Goal: Transaction & Acquisition: Purchase product/service

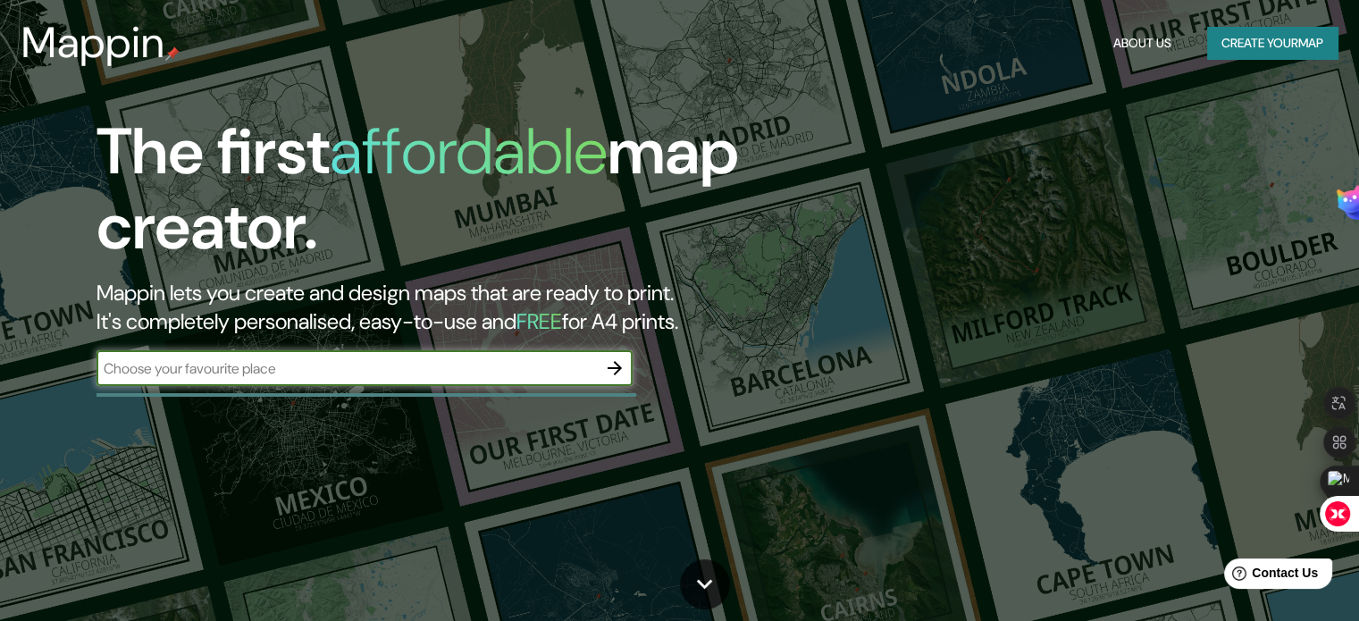
click at [298, 415] on div "The first affordable map creator. Mappin lets you create and design maps that a…" at bounding box center [679, 310] width 1359 height 621
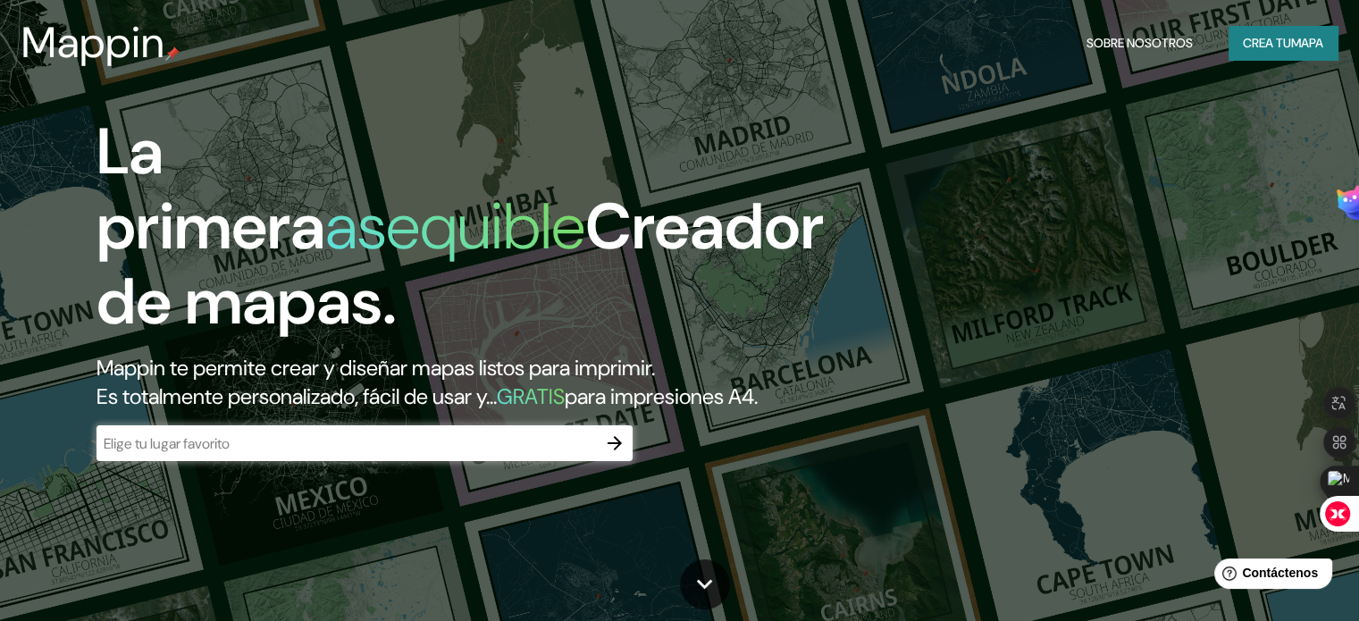
click at [322, 454] on input "text" at bounding box center [347, 443] width 500 height 21
click at [621, 454] on icon "button" at bounding box center [614, 442] width 21 height 21
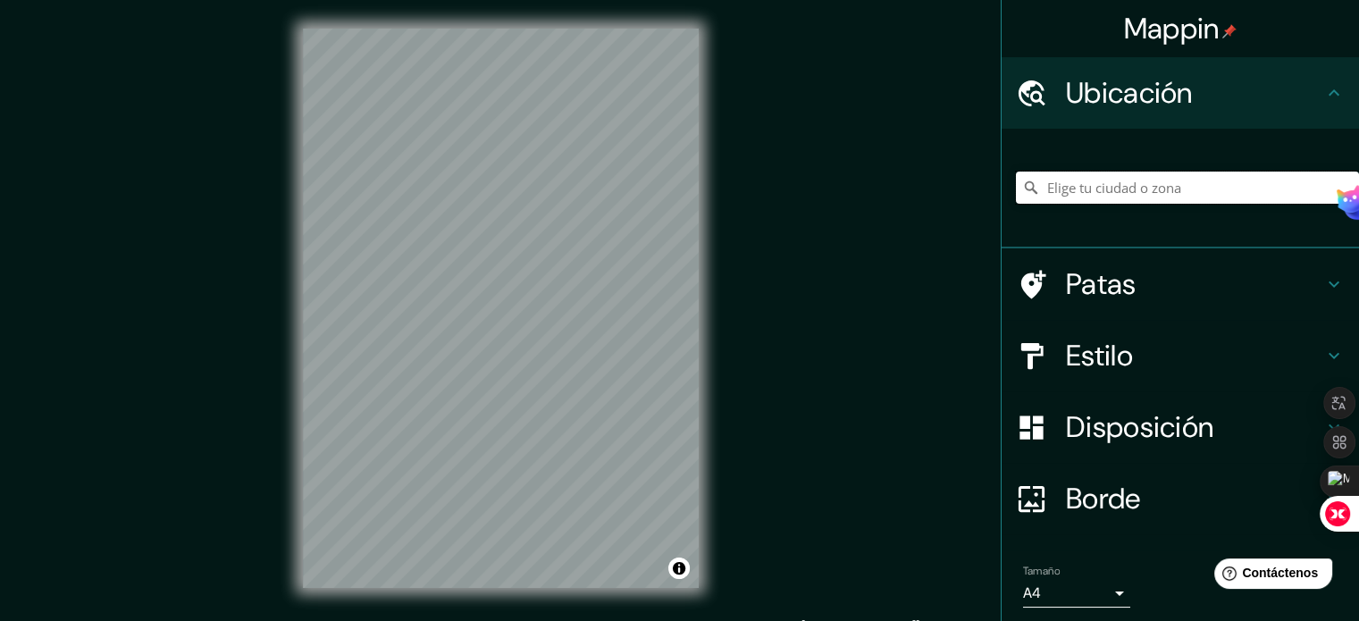
click at [1079, 196] on input "Elige tu ciudad o zona" at bounding box center [1187, 188] width 343 height 32
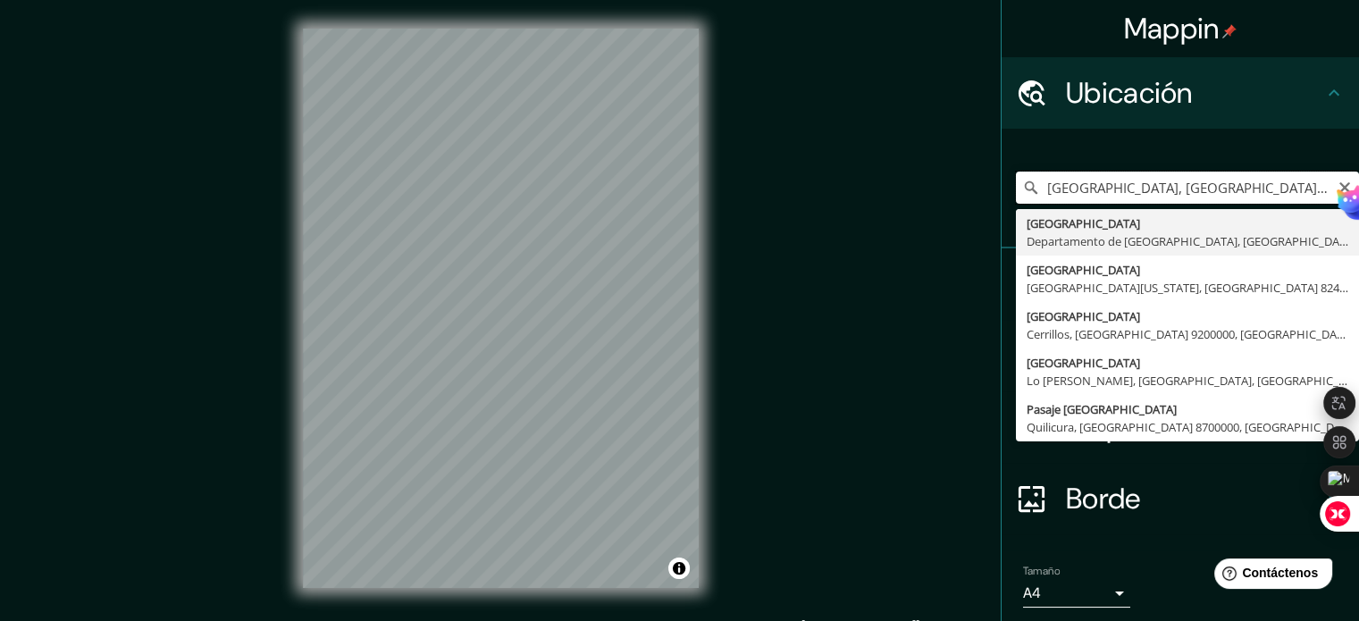
type input "[GEOGRAPHIC_DATA], [GEOGRAPHIC_DATA], [GEOGRAPHIC_DATA]"
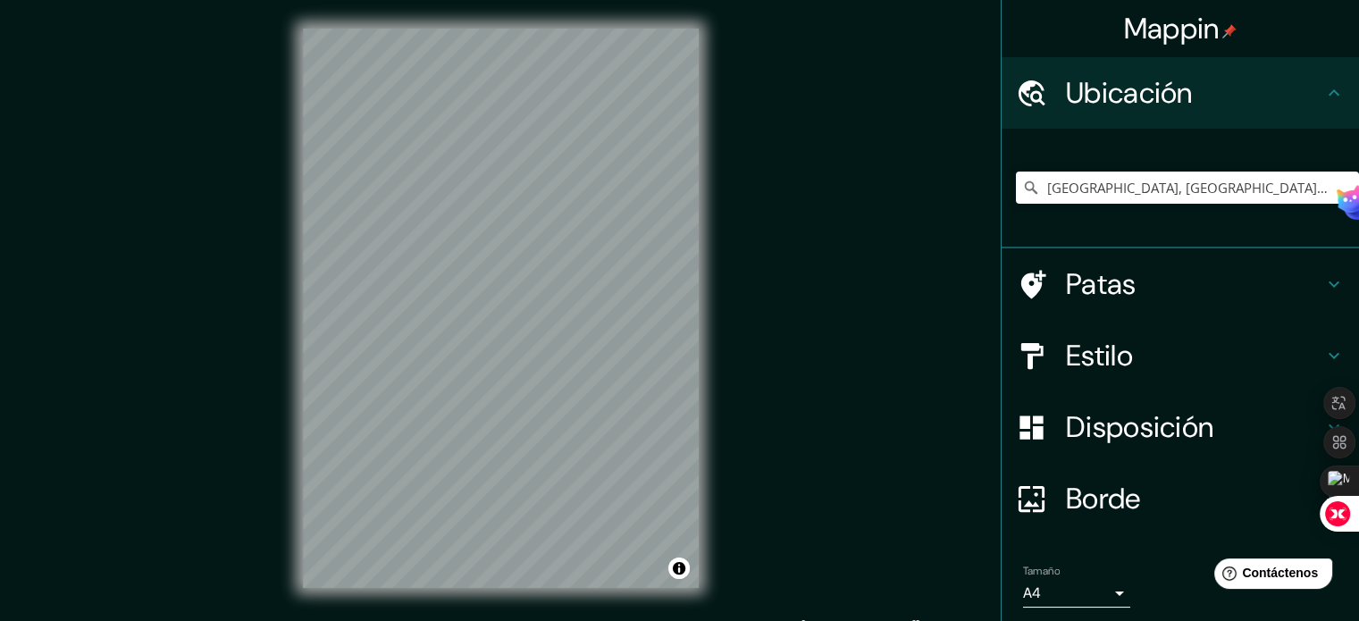
click at [1088, 296] on font "Patas" at bounding box center [1101, 284] width 71 height 38
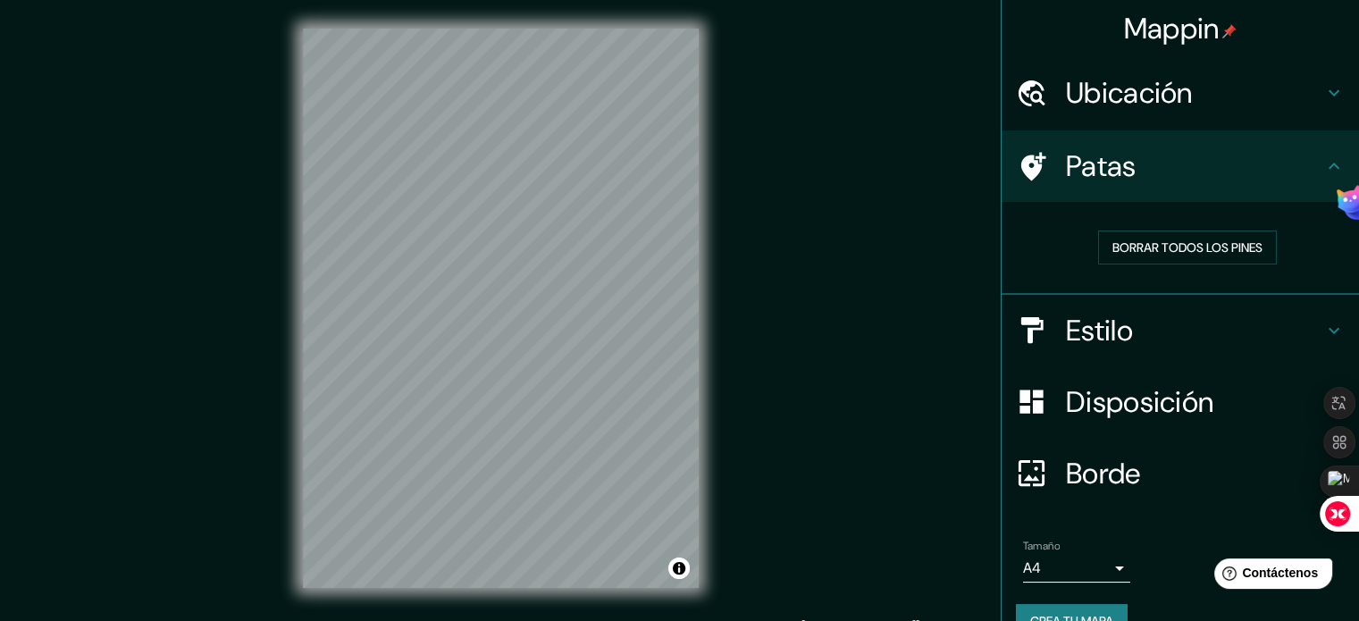
click at [1110, 169] on font "Patas" at bounding box center [1101, 166] width 71 height 38
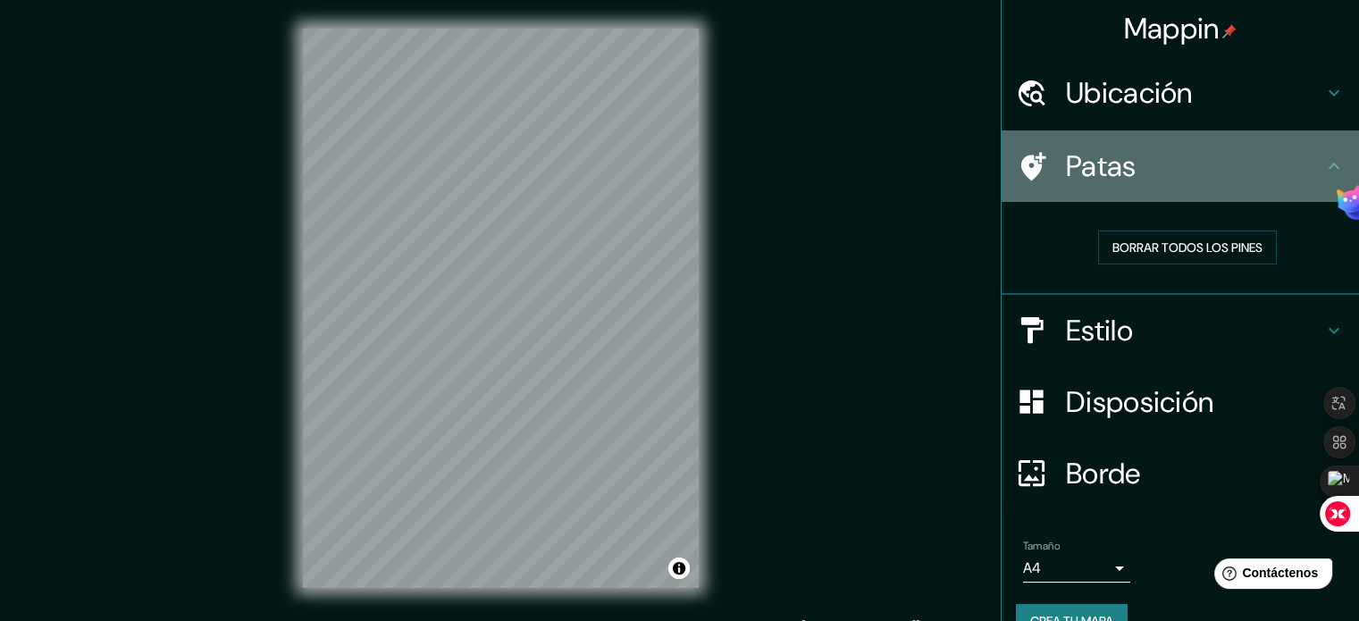
click at [1323, 167] on icon at bounding box center [1333, 165] width 21 height 21
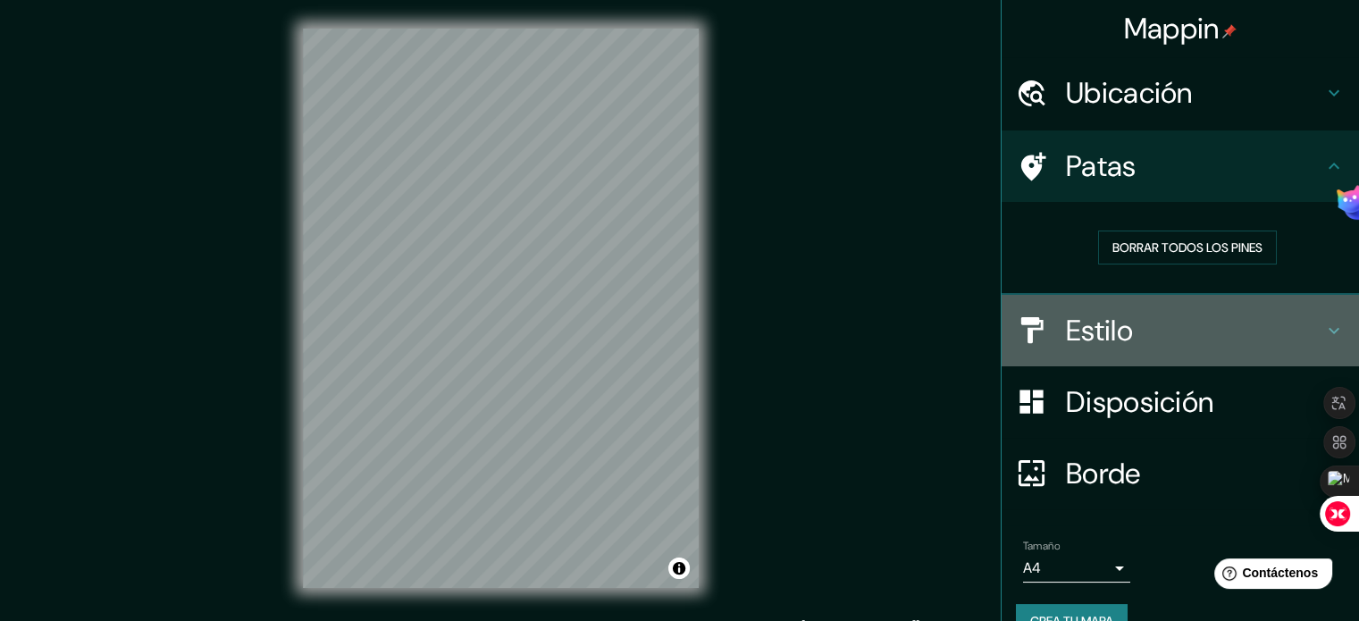
click at [1221, 348] on div "Estilo" at bounding box center [1180, 330] width 357 height 71
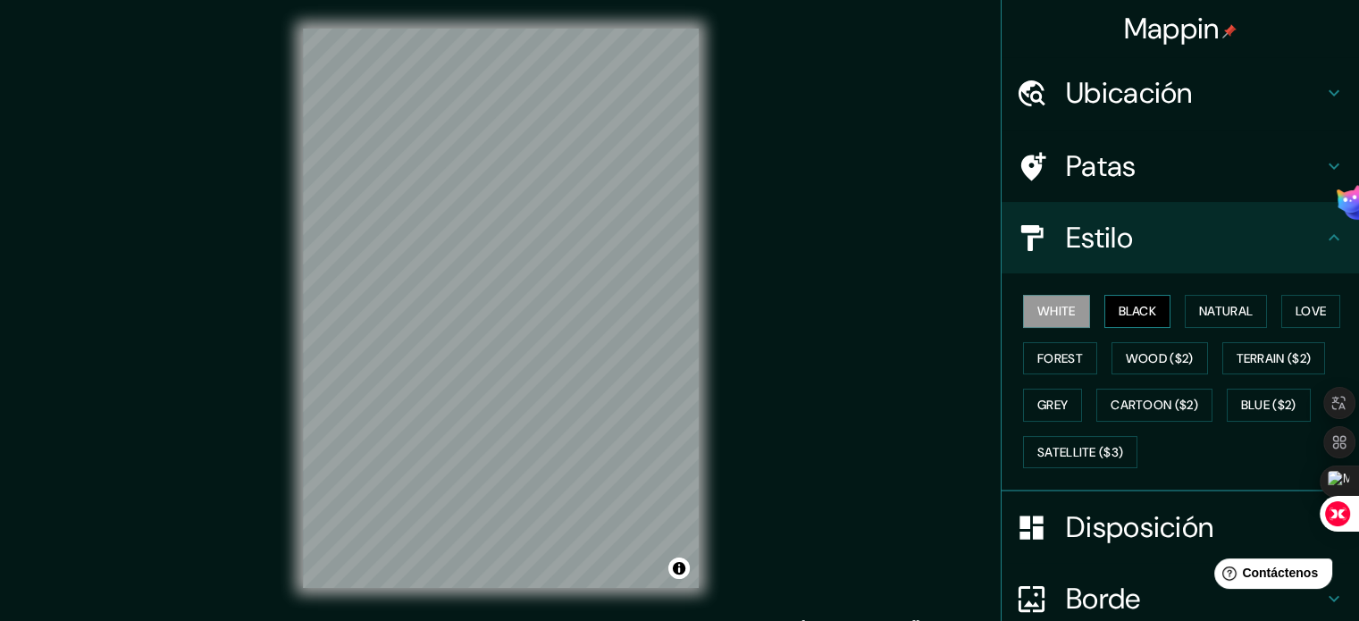
click at [1119, 307] on button "Black" at bounding box center [1137, 311] width 67 height 33
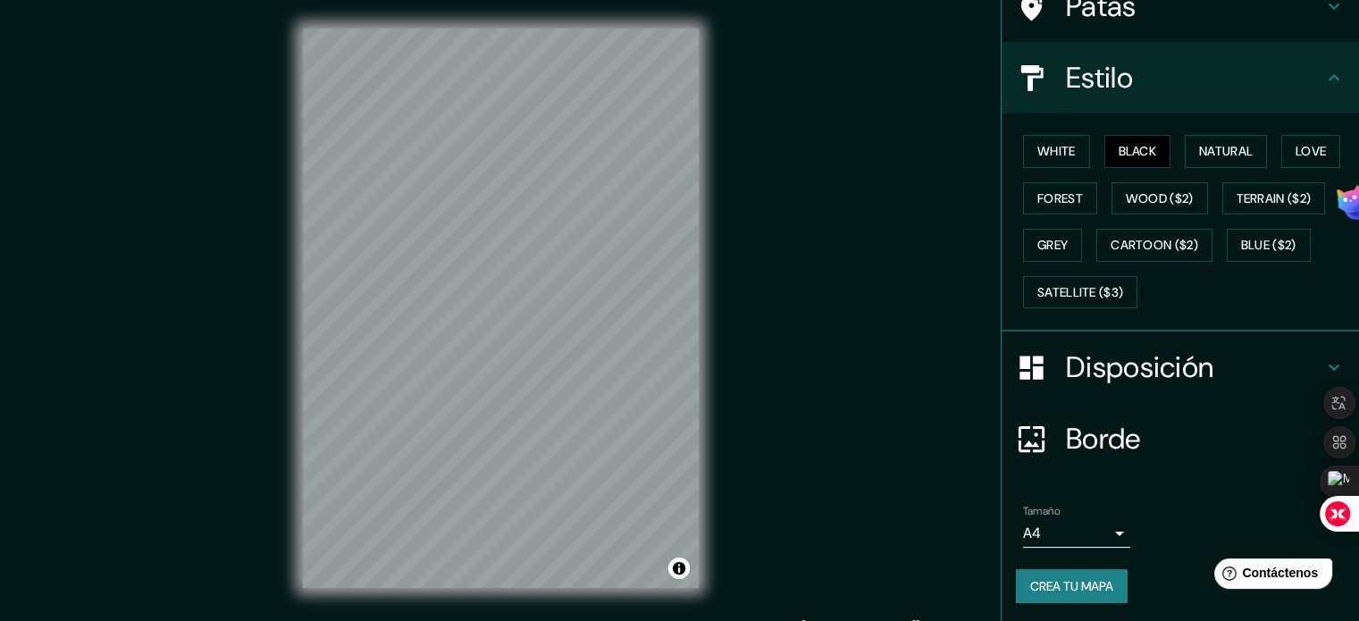
scroll to position [160, 0]
click at [1122, 385] on div "Disposición" at bounding box center [1180, 367] width 357 height 71
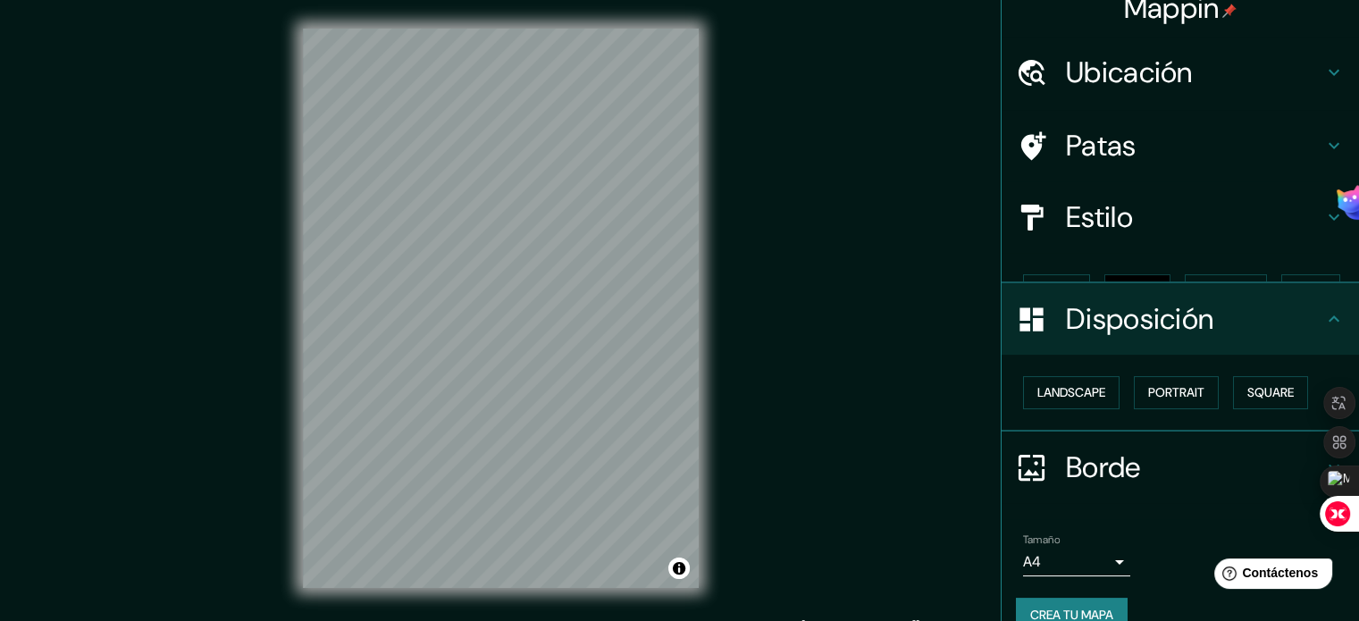
scroll to position [21, 0]
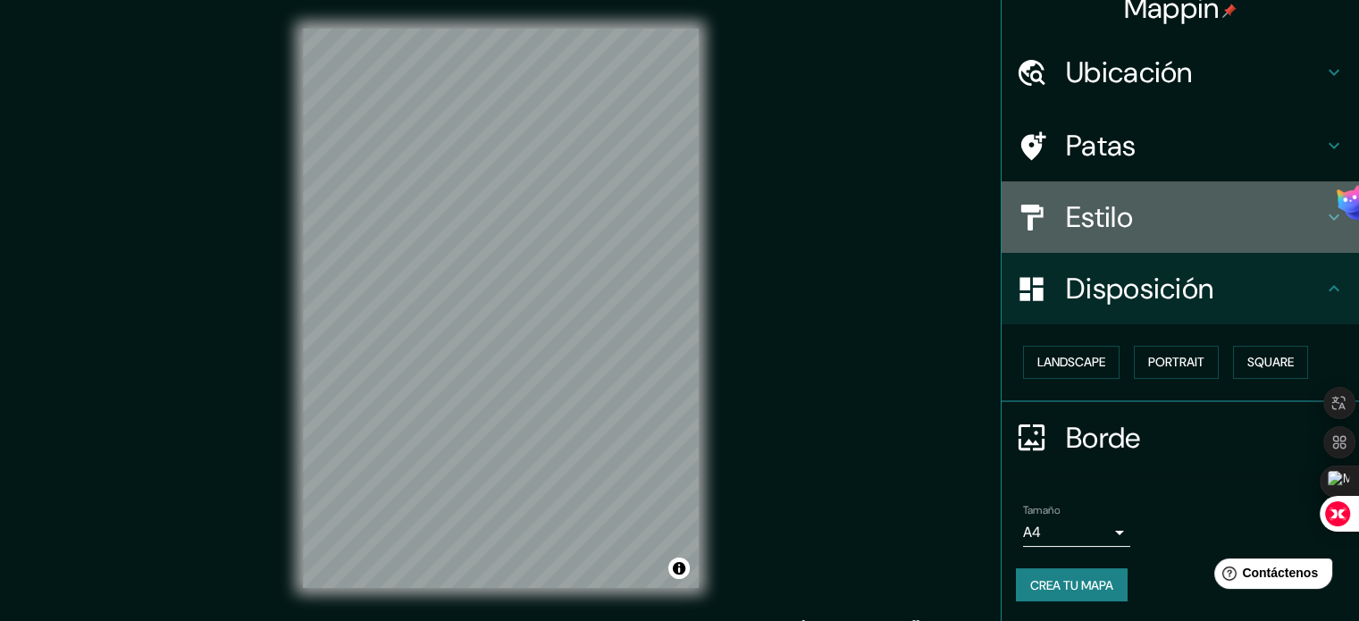
click at [1107, 201] on font "Estilo" at bounding box center [1099, 217] width 67 height 38
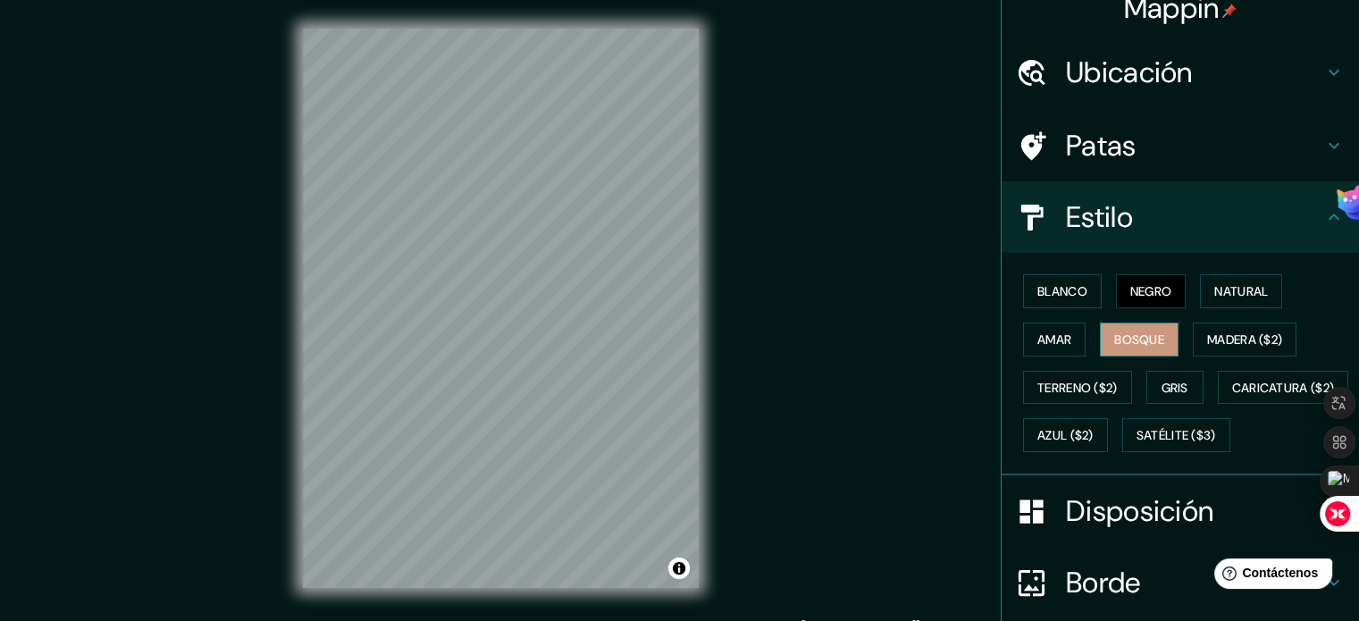
click at [1135, 343] on font "Bosque" at bounding box center [1139, 340] width 50 height 16
click at [1114, 329] on font "Bosque" at bounding box center [1139, 339] width 50 height 23
